Goal: Check status: Check status

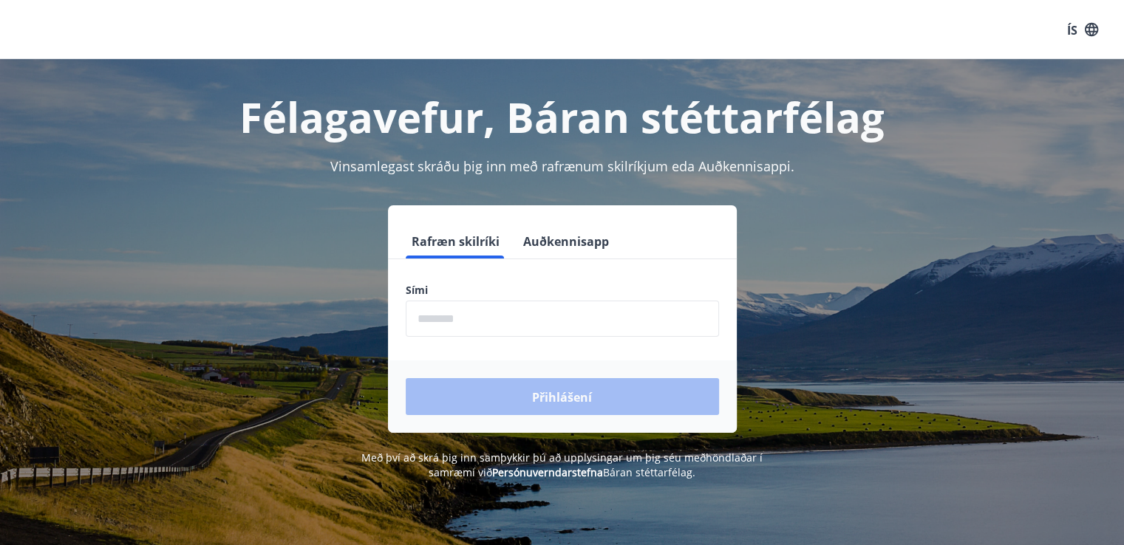
click at [496, 324] on input "phone" at bounding box center [562, 319] width 313 height 36
type input "********"
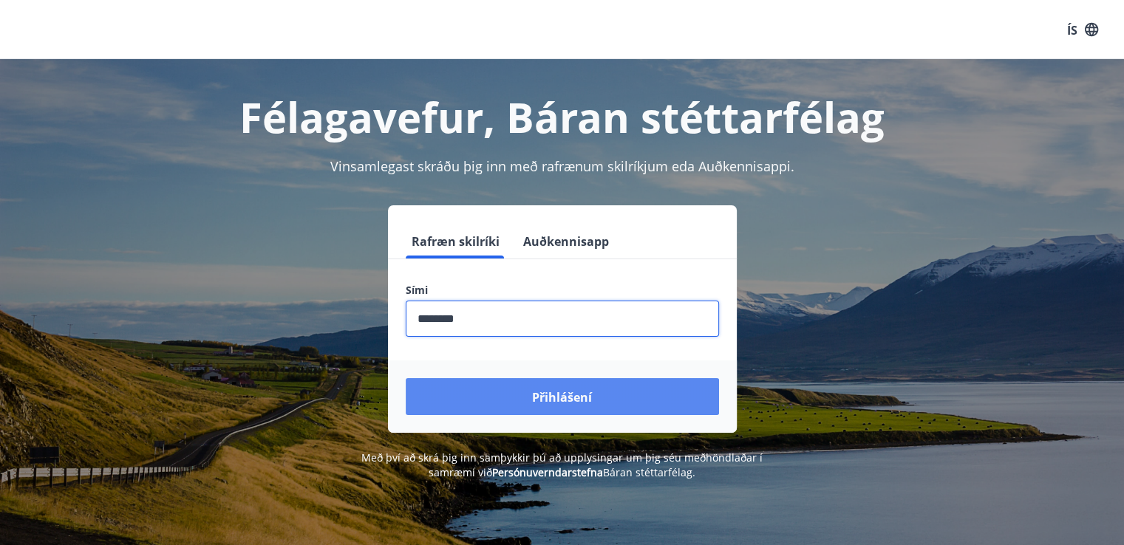
click at [505, 392] on button "Přihlášení" at bounding box center [562, 396] width 313 height 37
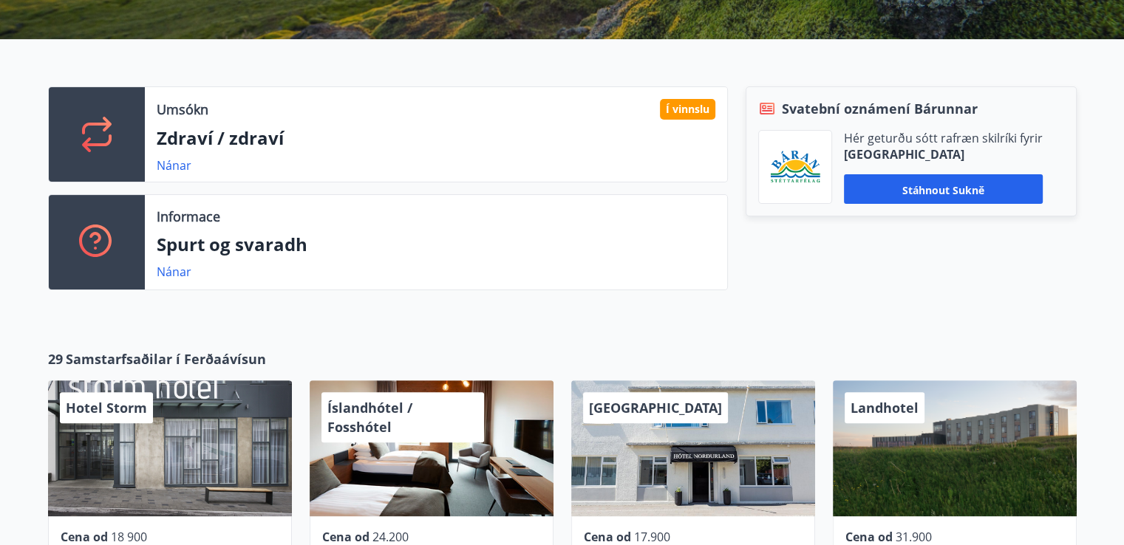
scroll to position [207, 0]
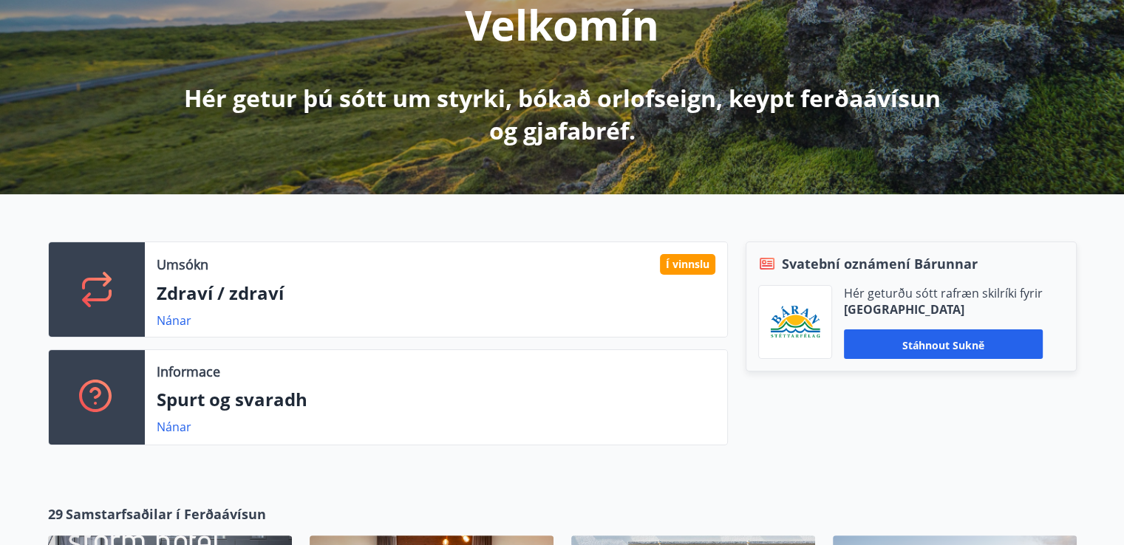
click at [694, 266] on font "Í vinnslu" at bounding box center [688, 264] width 44 height 14
click at [112, 273] on icon at bounding box center [96, 289] width 35 height 35
click at [178, 318] on font "Nánar" at bounding box center [174, 320] width 35 height 16
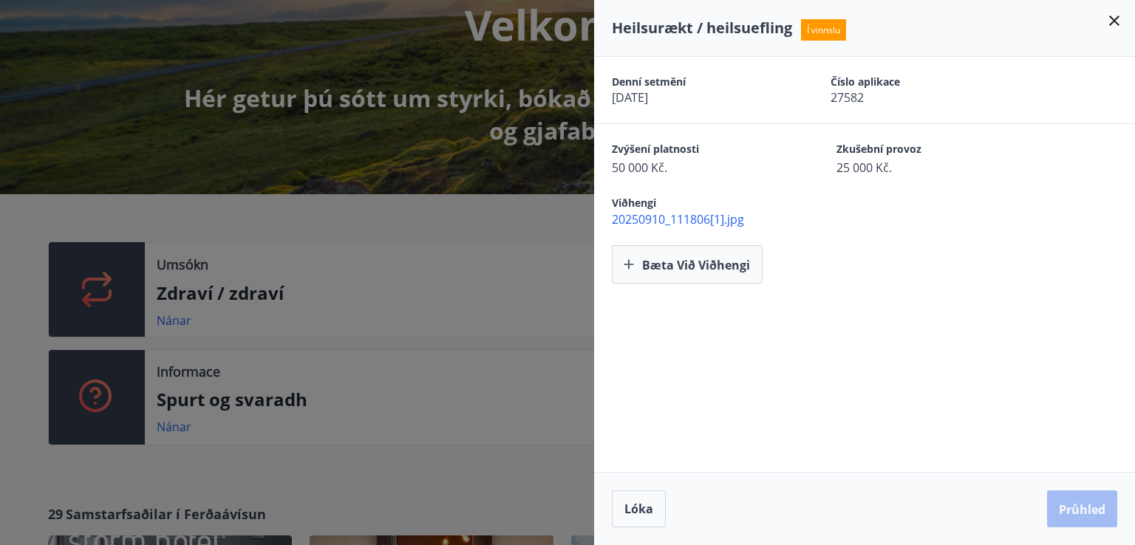
click at [1118, 18] on icon at bounding box center [1114, 21] width 18 height 18
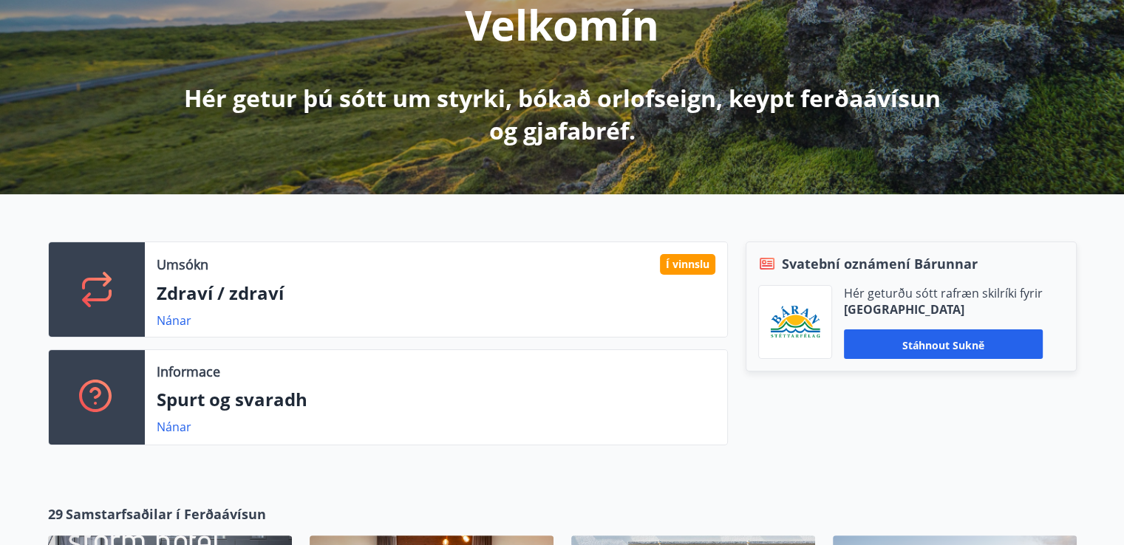
click at [146, 293] on div "Umsókn Í vinnslu Zdraví / zdraví Nánar" at bounding box center [436, 289] width 582 height 95
click at [93, 272] on icon at bounding box center [96, 289] width 35 height 35
click at [174, 320] on font "Nánar" at bounding box center [174, 320] width 35 height 16
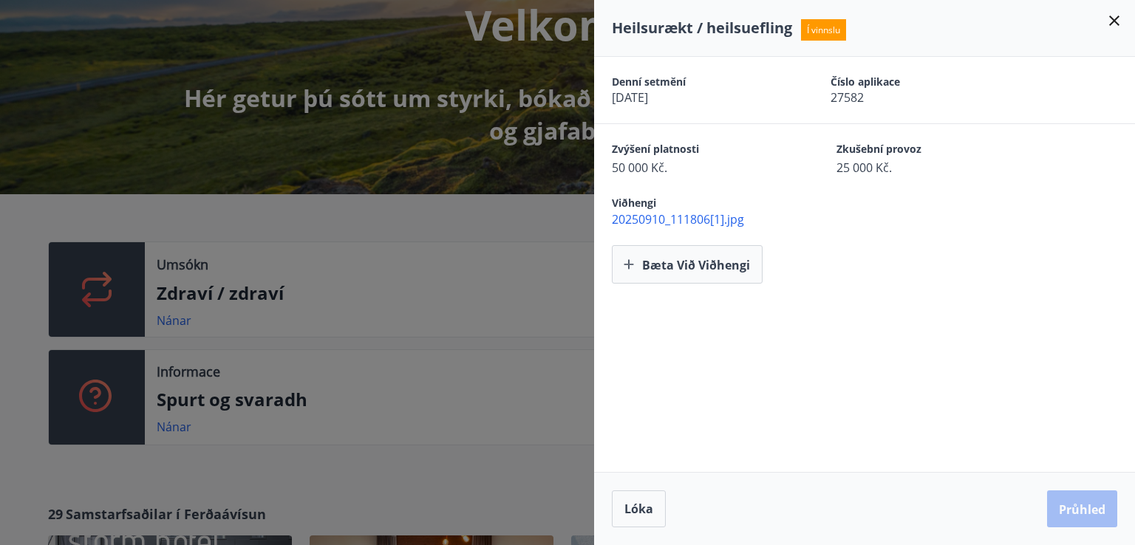
click at [1113, 17] on icon at bounding box center [1114, 21] width 18 height 18
